Goal: Check status: Check status

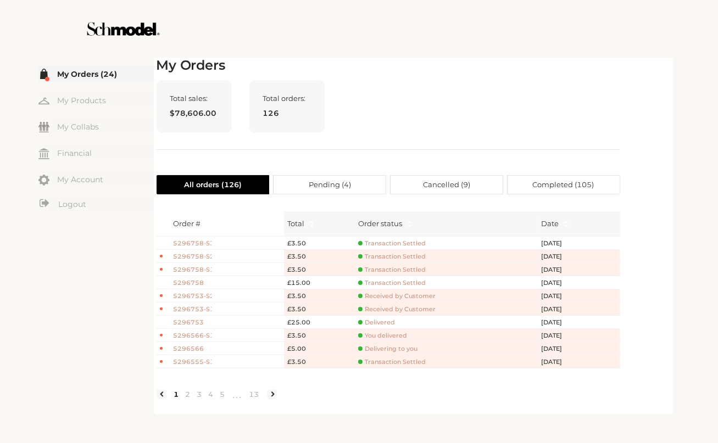
click at [501, 52] on div at bounding box center [358, 29] width 619 height 58
click at [549, 111] on div "Total sales: $78,606.00 Total orders: 126" at bounding box center [389, 115] width 464 height 70
click at [317, 72] on h2 "My Orders" at bounding box center [389, 66] width 464 height 16
click at [387, 241] on span "Transaction Settled" at bounding box center [392, 243] width 68 height 8
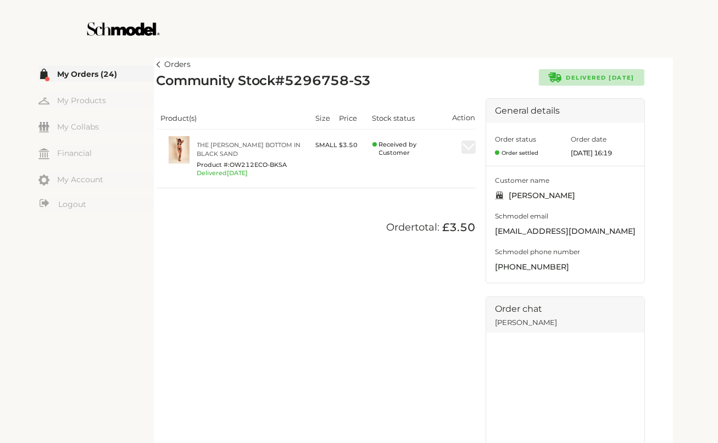
click at [417, 102] on div "Product(s) Size Price Stock status Action The Gabrielle Bikini Bottom in Black …" at bounding box center [316, 147] width 319 height 98
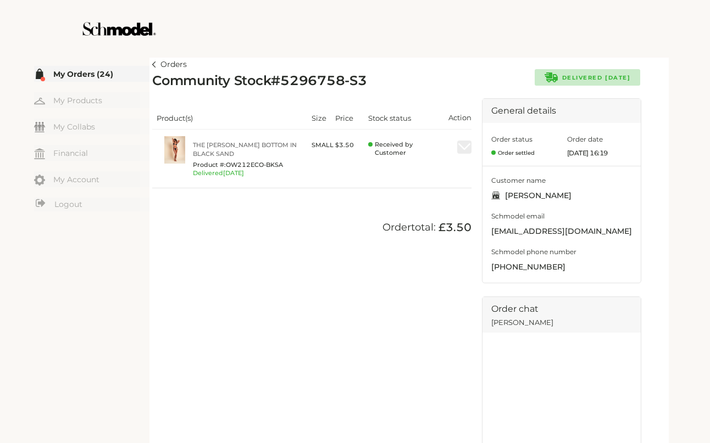
click at [157, 65] on link "Orders" at bounding box center [169, 64] width 35 height 13
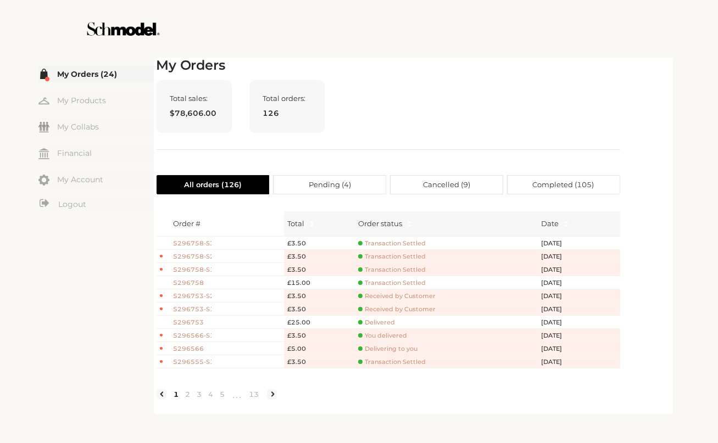
click at [392, 283] on span "Transaction Settled" at bounding box center [392, 283] width 68 height 8
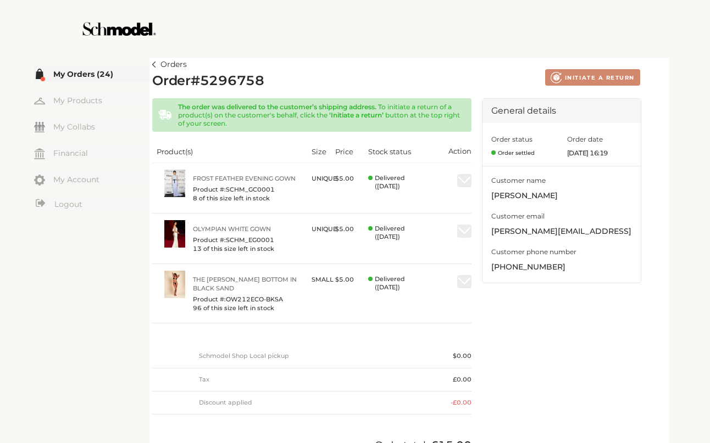
click at [426, 80] on div "Created with Lunacy INITIATE A RETURN" at bounding box center [518, 77] width 244 height 16
click at [150, 66] on article "Orders Order # 5296758 Created with Lunacy INITIATE A RETURN The order was deli…" at bounding box center [408, 263] width 519 height 417
click at [419, 48] on div at bounding box center [354, 29] width 619 height 58
click at [305, 64] on div "Orders Order # 5296758 Created with Lunacy INITIATE A RETURN The order was deli…" at bounding box center [408, 264] width 513 height 412
click at [159, 64] on link "Orders" at bounding box center [169, 64] width 35 height 13
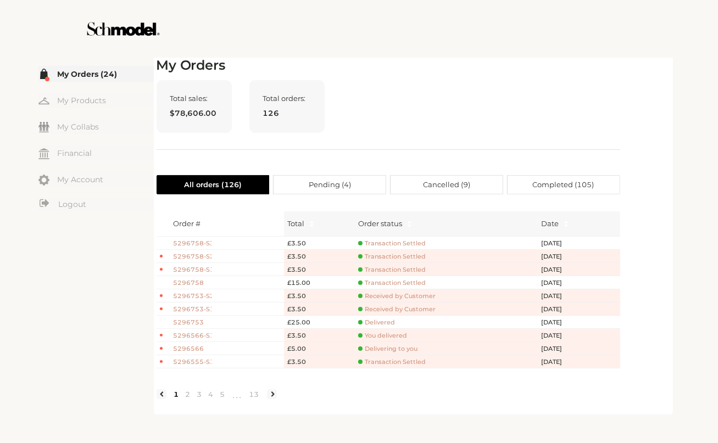
drag, startPoint x: 511, startPoint y: 52, endPoint x: 519, endPoint y: 52, distance: 7.7
click at [512, 52] on div at bounding box center [358, 29] width 619 height 58
click at [483, 147] on div "Total sales: $78,606.00 Total orders: 126" at bounding box center [389, 115] width 464 height 70
click at [444, 59] on h2 "My Orders" at bounding box center [389, 66] width 464 height 16
click at [412, 284] on span "Transaction Settled" at bounding box center [392, 283] width 68 height 8
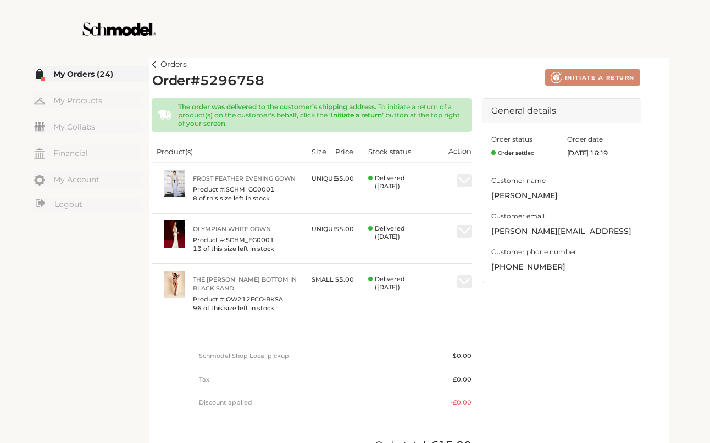
click at [440, 53] on div at bounding box center [354, 29] width 619 height 58
click at [416, 35] on div at bounding box center [354, 29] width 619 height 58
click at [390, 37] on div at bounding box center [354, 29] width 619 height 58
click at [360, 47] on div at bounding box center [354, 29] width 619 height 58
click at [157, 68] on link "Orders" at bounding box center [169, 64] width 35 height 13
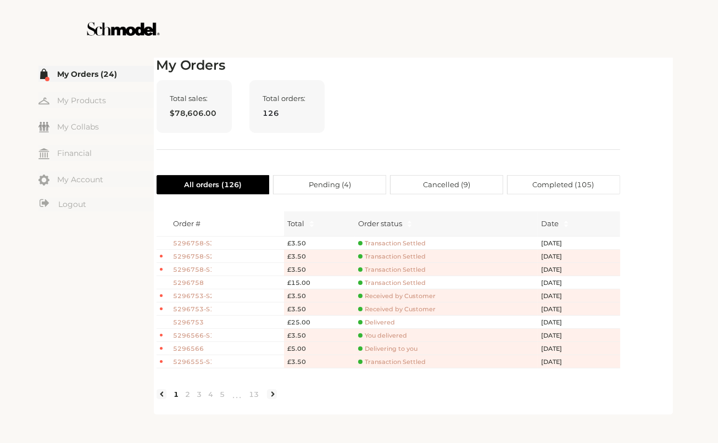
click at [462, 23] on div at bounding box center [358, 29] width 619 height 58
click at [479, 53] on div at bounding box center [358, 29] width 619 height 58
drag, startPoint x: 449, startPoint y: 86, endPoint x: 456, endPoint y: 95, distance: 11.3
click at [450, 87] on div "Total sales: $78,606.00 Total orders: 126" at bounding box center [389, 115] width 464 height 70
click at [580, 103] on div "Total sales: $78,606.00 Total orders: 126" at bounding box center [389, 115] width 464 height 70
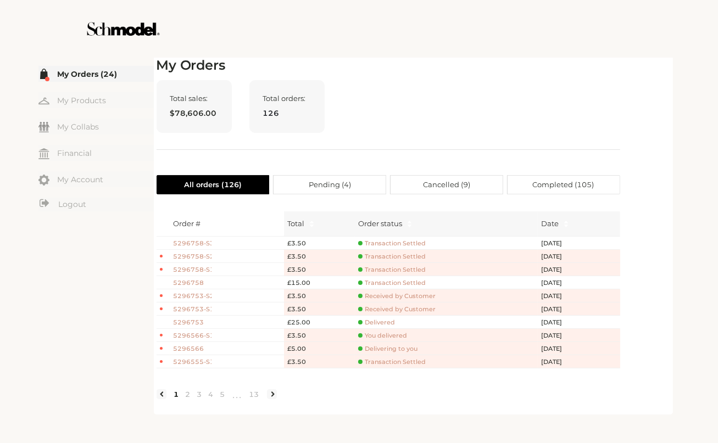
click at [542, 54] on div at bounding box center [358, 29] width 619 height 58
click at [543, 55] on div at bounding box center [358, 29] width 619 height 58
click at [587, 40] on div at bounding box center [358, 29] width 619 height 58
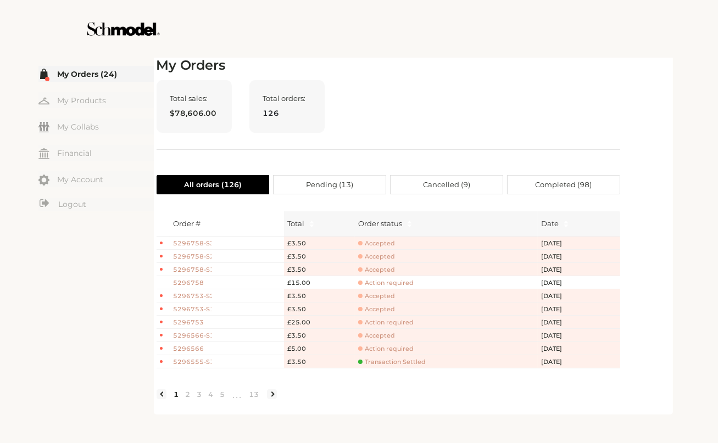
click at [355, 88] on div "Total sales: $78,606.00 Total orders: 126" at bounding box center [389, 115] width 464 height 70
click at [504, 136] on div "Total sales: $78,606.00 Total orders: 126" at bounding box center [389, 115] width 464 height 70
click at [406, 74] on div "My Orders Total sales: $78,606.00 Total orders: 126 All orders ( 126 ) Pending …" at bounding box center [389, 235] width 464 height 354
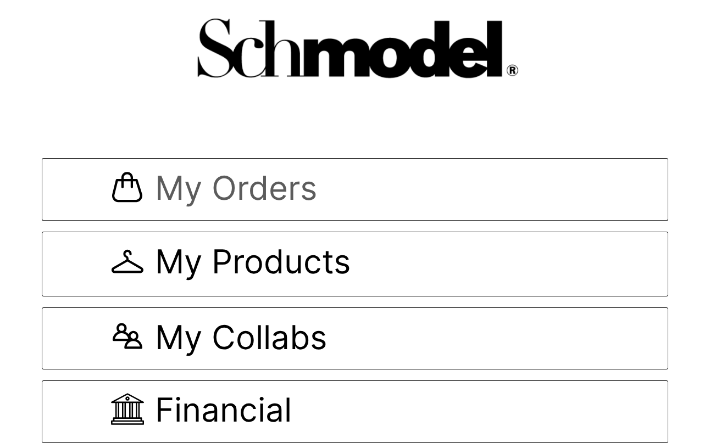
click at [332, 182] on span "My Orders" at bounding box center [354, 189] width 487 height 37
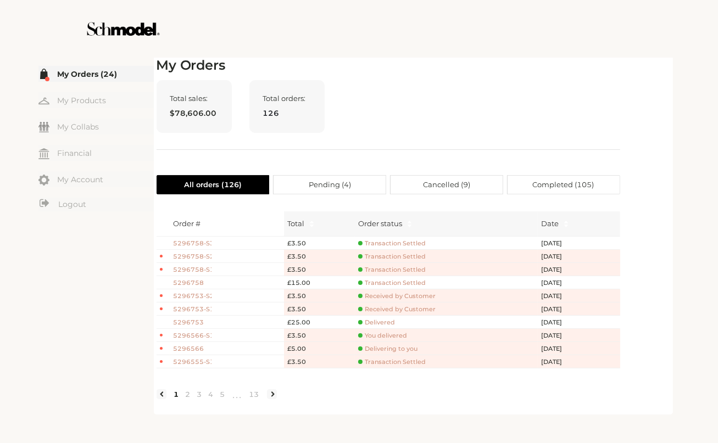
click at [484, 77] on div "My Orders Total sales: $78,606.00 Total orders: 126 All orders ( 126 ) Pending …" at bounding box center [389, 235] width 464 height 354
click at [641, 60] on div "My Orders Total sales: $78,606.00 Total orders: 126 All orders ( 126 ) Pending …" at bounding box center [413, 235] width 513 height 354
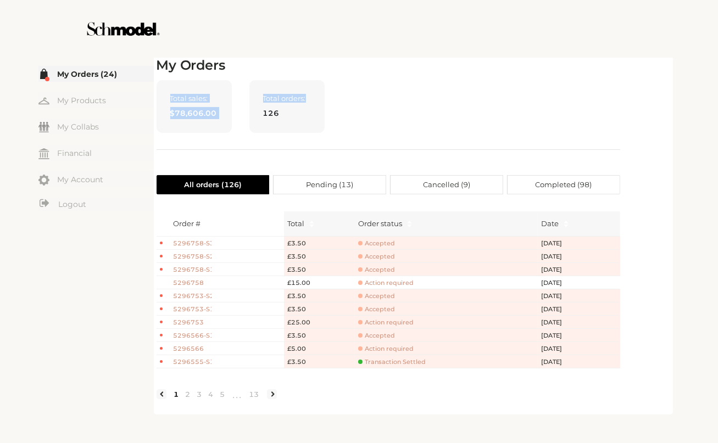
click at [484, 73] on div "My Orders Total sales: $78,606.00 Total orders: 126 All orders ( 126 ) Pending …" at bounding box center [389, 235] width 464 height 354
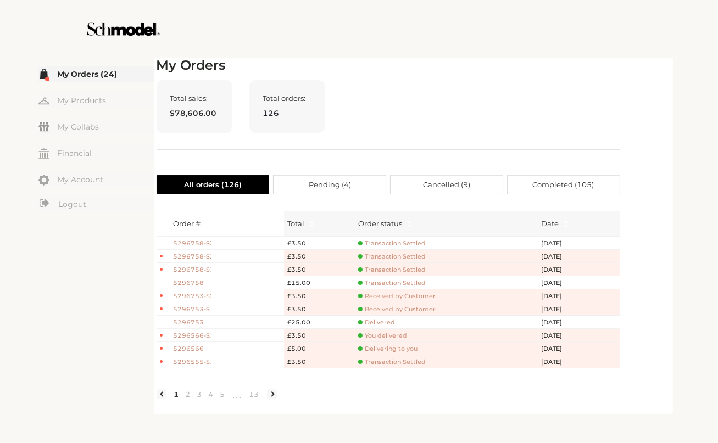
click at [459, 53] on div at bounding box center [358, 29] width 619 height 58
click at [609, 55] on div at bounding box center [358, 29] width 619 height 58
drag, startPoint x: 598, startPoint y: 105, endPoint x: 468, endPoint y: 125, distance: 131.1
click at [468, 125] on div "Total sales: $78,606.00 Total orders: 126" at bounding box center [389, 115] width 464 height 70
click at [418, 92] on div "Total sales: $78,606.00 Total orders: 126" at bounding box center [389, 115] width 464 height 70
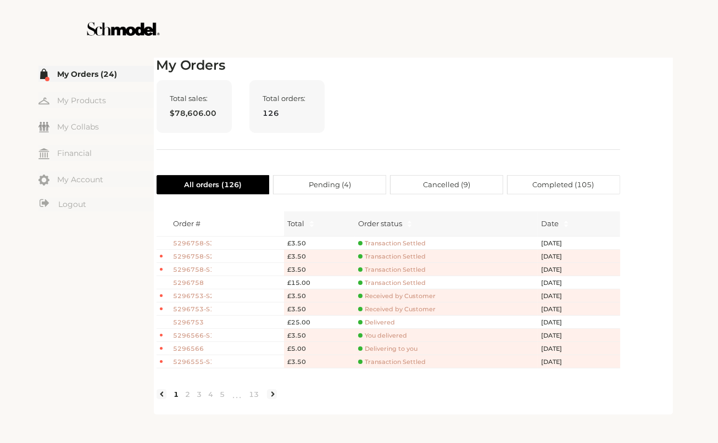
click at [528, 99] on div "Total sales: $78,606.00 Total orders: 126" at bounding box center [389, 115] width 464 height 70
drag, startPoint x: 433, startPoint y: 108, endPoint x: 453, endPoint y: 106, distance: 19.9
click at [437, 109] on div "Total sales: $78,606.00 Total orders: 126" at bounding box center [389, 115] width 464 height 70
click at [526, 84] on div "Total sales: $78,606.00 Total orders: 126" at bounding box center [389, 115] width 464 height 70
click at [197, 322] on span "5296753" at bounding box center [193, 322] width 38 height 9
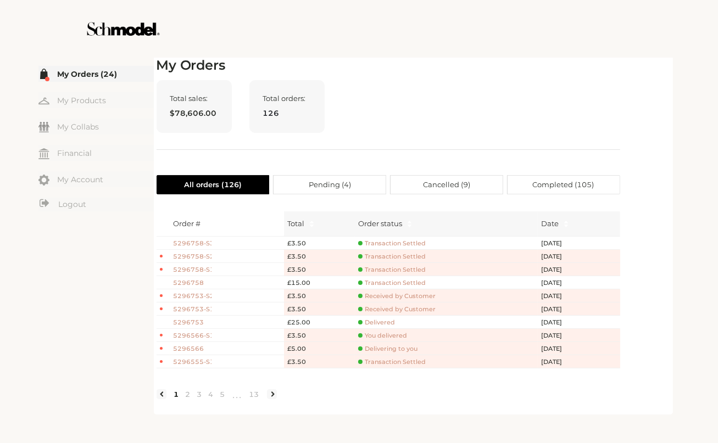
click at [559, 98] on div "Total sales: $78,606.00 Total orders: 126" at bounding box center [389, 115] width 464 height 70
click at [583, 108] on div "Total sales: $78,606.00 Total orders: 126" at bounding box center [389, 115] width 464 height 70
drag, startPoint x: 583, startPoint y: 108, endPoint x: 583, endPoint y: 117, distance: 8.8
click at [583, 117] on div "Total sales: $78,606.00 Total orders: 126" at bounding box center [389, 115] width 464 height 70
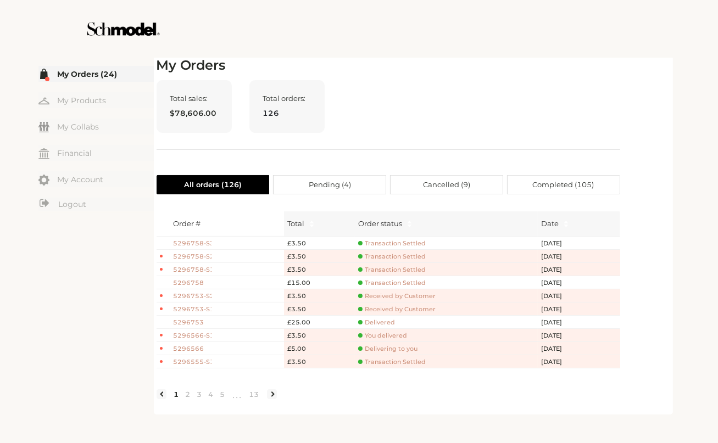
click at [565, 104] on div "Total sales: $78,606.00 Total orders: 126" at bounding box center [389, 115] width 464 height 70
drag, startPoint x: 532, startPoint y: 82, endPoint x: 544, endPoint y: 88, distance: 13.8
click at [536, 84] on div "Total sales: $78,606.00 Total orders: 126" at bounding box center [389, 115] width 464 height 70
click at [565, 138] on div "Total sales: $78,606.00 Total orders: 126" at bounding box center [389, 115] width 464 height 70
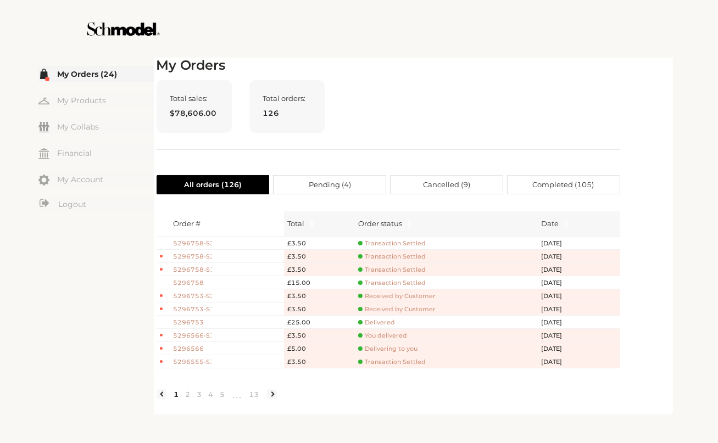
click at [565, 138] on div "Total sales: $78,606.00 Total orders: 126" at bounding box center [389, 115] width 464 height 70
click at [593, 77] on div "My Orders Total sales: $78,606.00 Total orders: 126 All orders ( 126 ) Pending …" at bounding box center [389, 235] width 464 height 354
click at [593, 75] on div "My Orders Total sales: $78,606.00 Total orders: 126 All orders ( 126 ) Pending …" at bounding box center [389, 235] width 464 height 354
click at [683, 131] on div "☰ My Orders (24) My Products My Collabs Dashboard Financial My Account Logout I…" at bounding box center [359, 235] width 690 height 360
drag, startPoint x: 683, startPoint y: 131, endPoint x: 708, endPoint y: 126, distance: 25.7
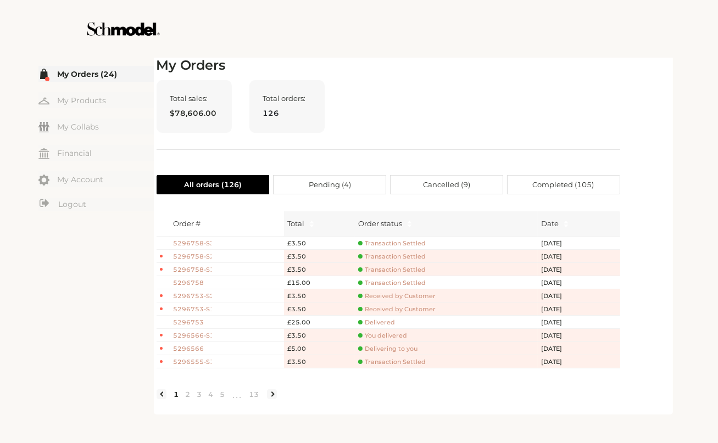
click at [693, 127] on div "☰ My Orders (24) My Products My Collabs Dashboard Financial My Account Logout I…" at bounding box center [359, 235] width 690 height 360
click at [598, 86] on div "Total sales: $78,606.00 Total orders: 126" at bounding box center [389, 115] width 464 height 70
drag, startPoint x: 598, startPoint y: 86, endPoint x: 608, endPoint y: 86, distance: 10.4
click at [606, 92] on div "Total sales: $78,606.00 Total orders: 126" at bounding box center [389, 115] width 464 height 70
click at [608, 86] on div "Total sales: $78,606.00 Total orders: 126" at bounding box center [389, 115] width 464 height 70
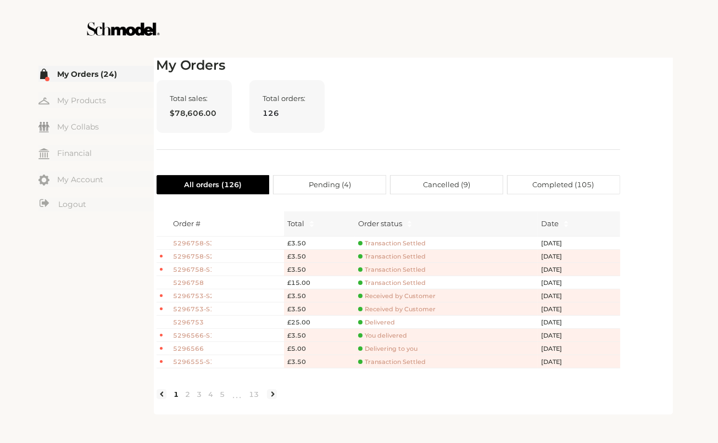
click at [608, 86] on div "Total sales: $78,606.00 Total orders: 126" at bounding box center [389, 115] width 464 height 70
click at [613, 99] on div "Total sales: $78,606.00 Total orders: 126" at bounding box center [389, 115] width 464 height 70
click at [503, 46] on div at bounding box center [358, 29] width 619 height 58
click at [659, 43] on div at bounding box center [358, 29] width 619 height 58
click at [696, 34] on header at bounding box center [359, 29] width 718 height 58
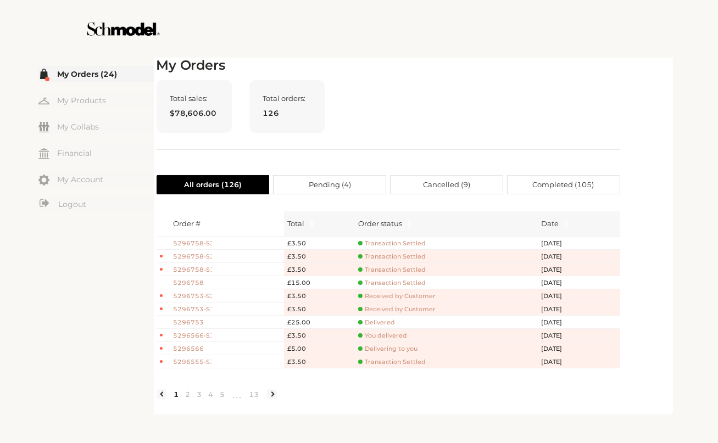
drag, startPoint x: 525, startPoint y: 129, endPoint x: 514, endPoint y: 129, distance: 11.0
click at [514, 129] on div "Total sales: $78,606.00 Total orders: 126" at bounding box center [389, 115] width 464 height 70
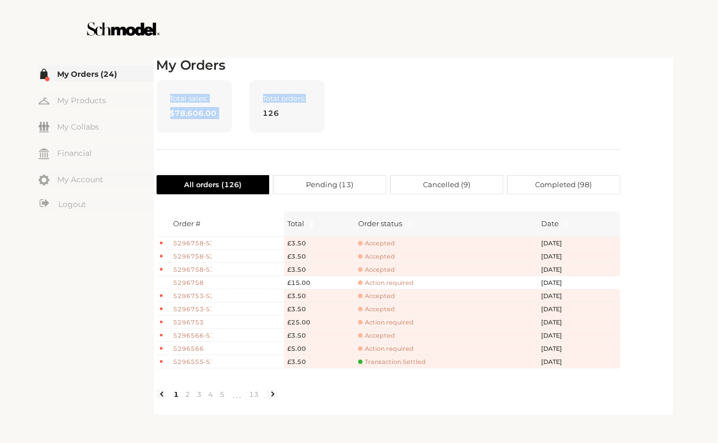
click at [88, 71] on link "My Orders (24)" at bounding box center [95, 74] width 115 height 16
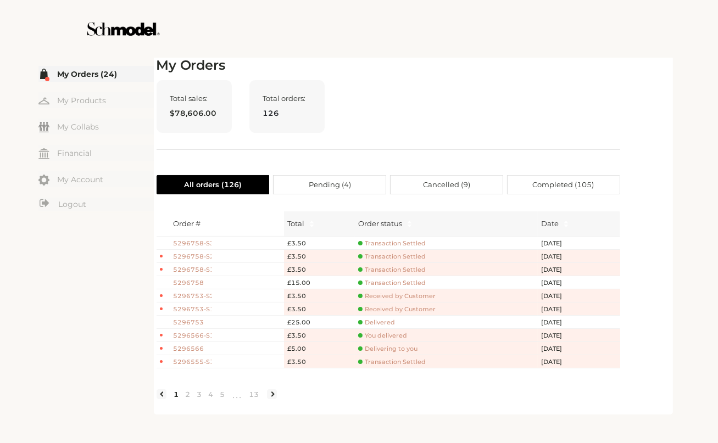
click at [342, 192] on span "Pending ( 4 )" at bounding box center [330, 185] width 42 height 18
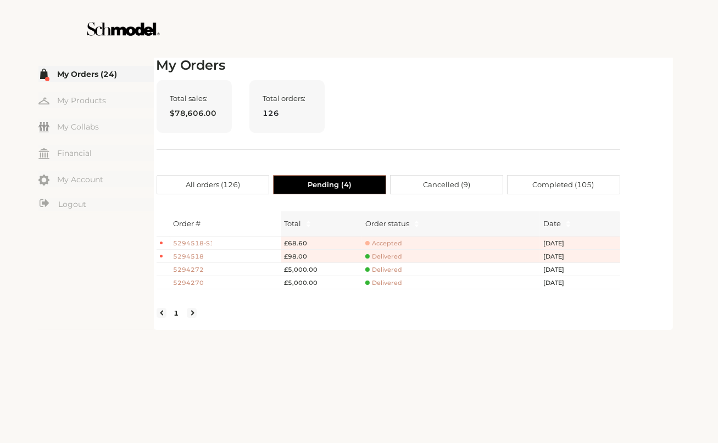
click at [457, 181] on span "Cancelled ( 9 )" at bounding box center [446, 185] width 47 height 18
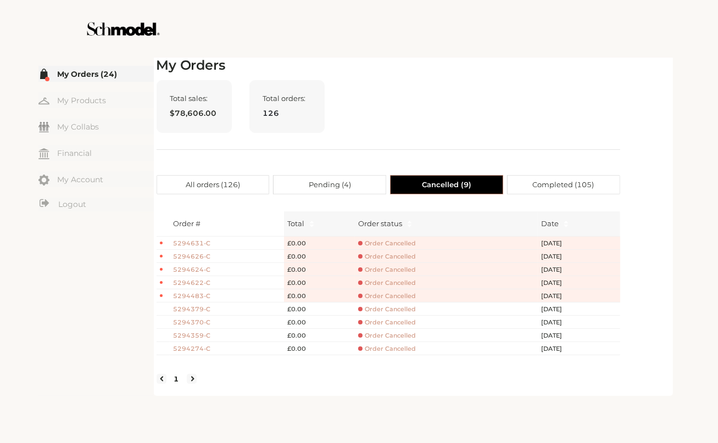
click at [580, 185] on span "Completed ( 105 )" at bounding box center [564, 185] width 62 height 18
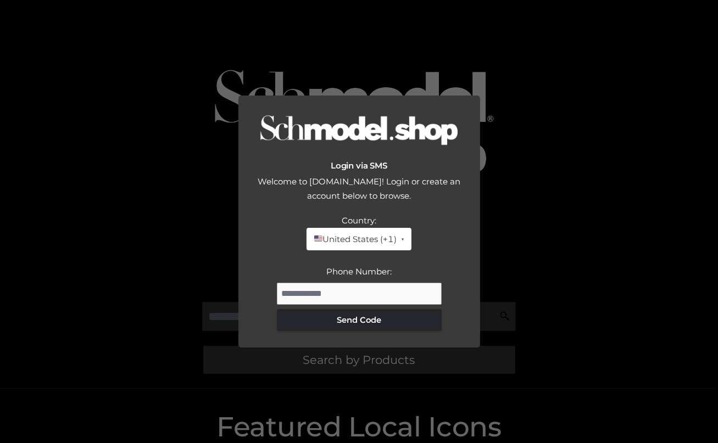
click at [629, 205] on div "Login via SMS Welcome to [DOMAIN_NAME]! Login or create an account below to bro…" at bounding box center [359, 221] width 718 height 443
drag, startPoint x: 630, startPoint y: 189, endPoint x: 625, endPoint y: 172, distance: 17.9
click at [630, 187] on div "Login via SMS Welcome to [DOMAIN_NAME]! Login or create an account below to bro…" at bounding box center [359, 221] width 718 height 443
